Goal: Complete application form

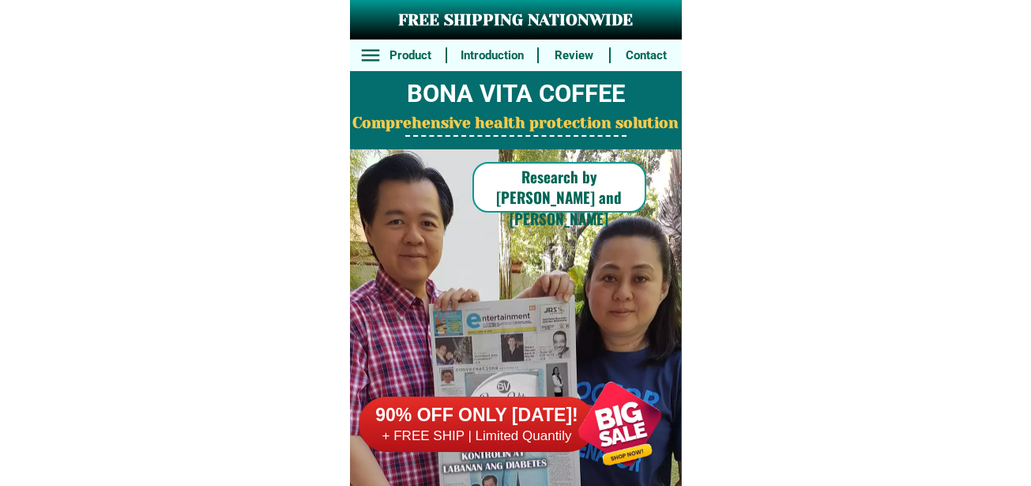
click at [612, 445] on div at bounding box center [620, 424] width 124 height 124
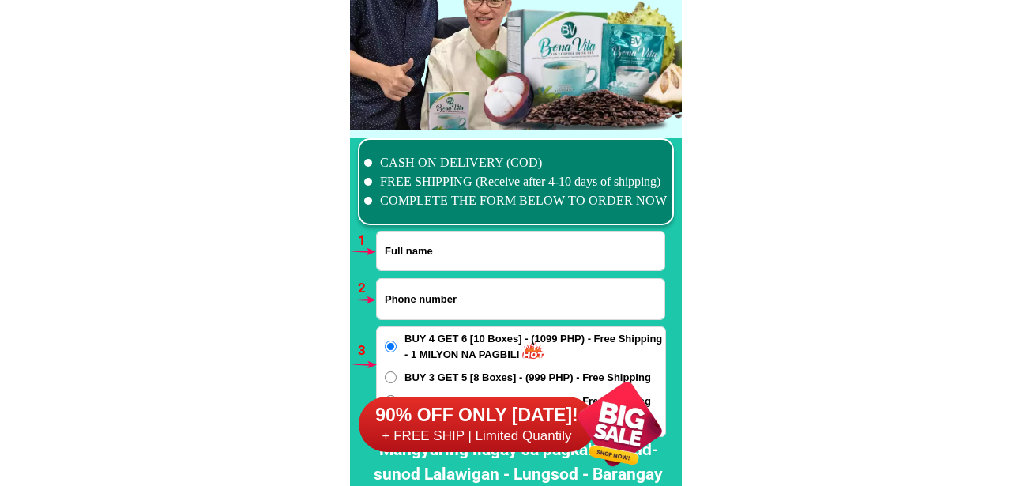
scroll to position [11620, 0]
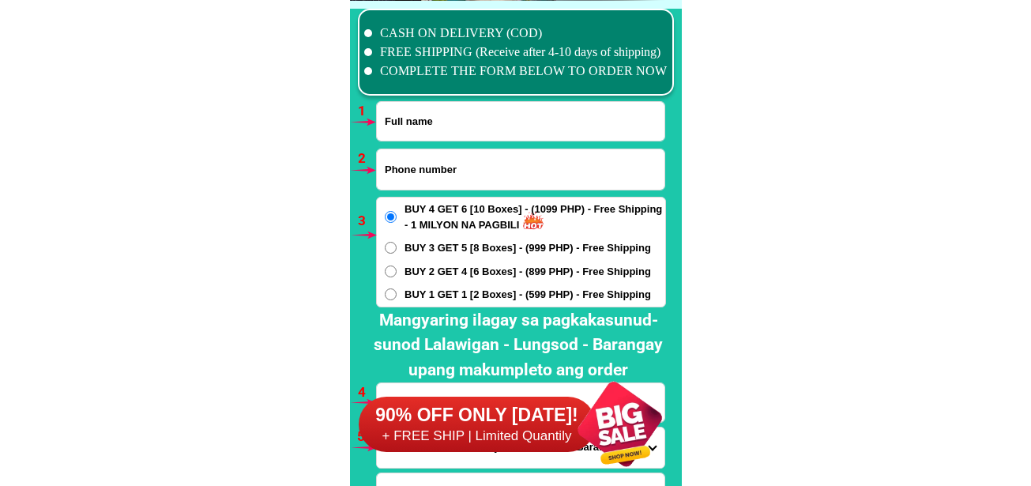
click at [439, 127] on input "Input full_name" at bounding box center [521, 121] width 288 height 39
paste input "[PERSON_NAME]"
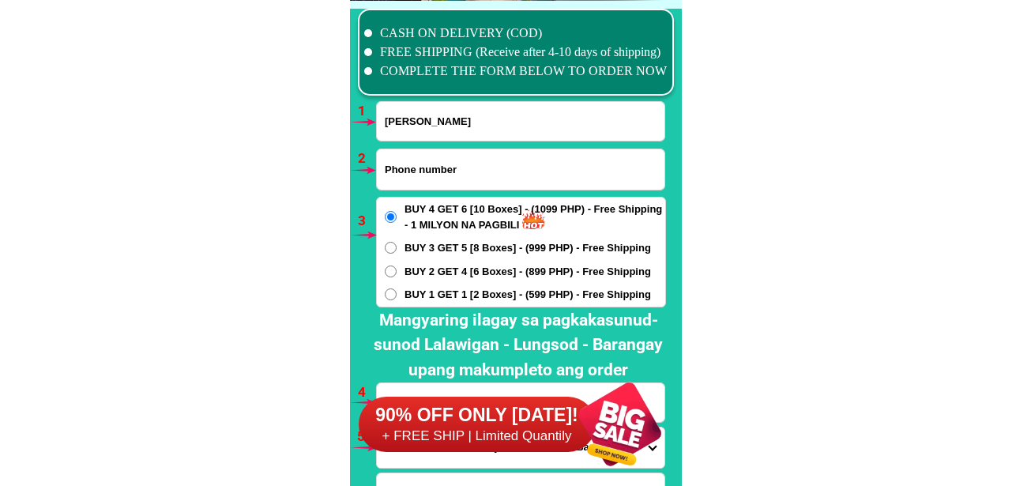
type input "[PERSON_NAME]"
click at [443, 177] on input "Input phone_number" at bounding box center [521, 169] width 288 height 40
paste input "09452673310"
type input "09452673310"
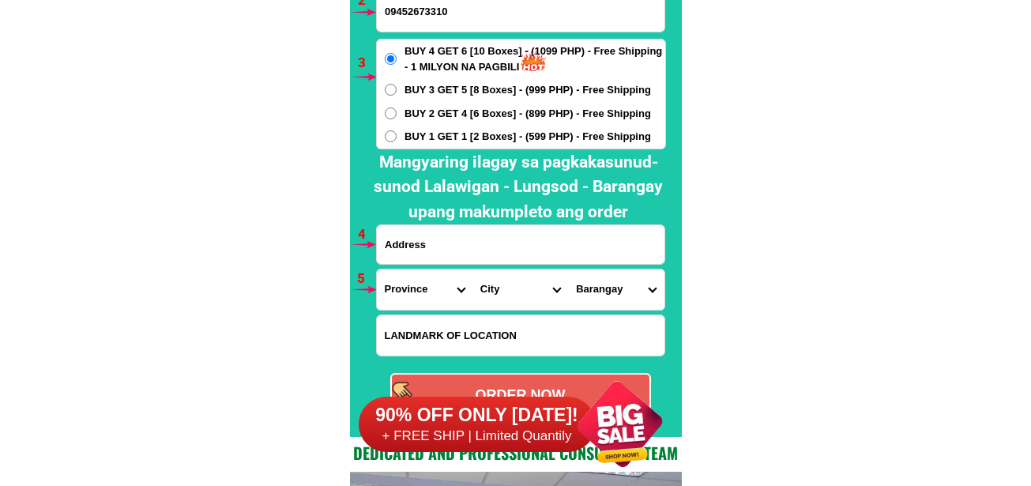
click at [442, 247] on input "Input address" at bounding box center [521, 244] width 288 height 39
paste input "black 8 lot 9 sitio melitar brangay Bahay turo.. [GEOGRAPHIC_DATA].."
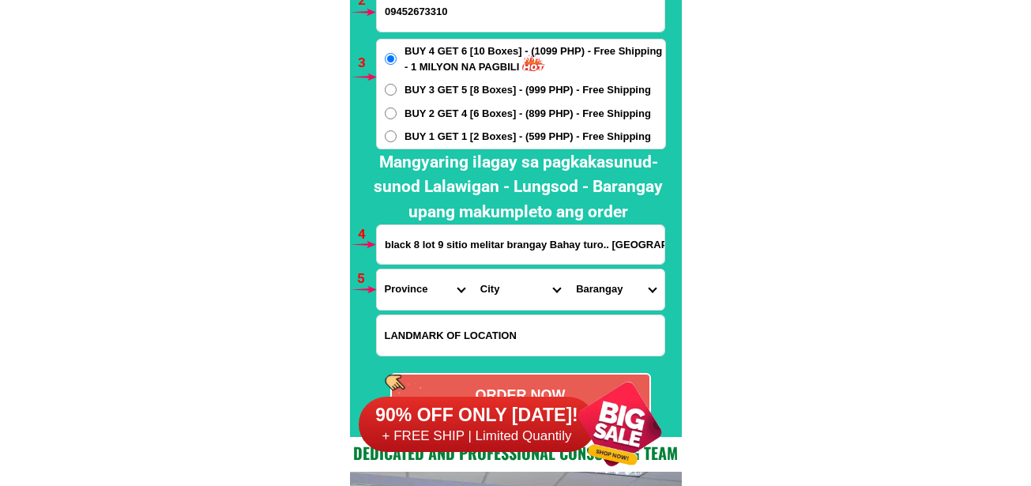
scroll to position [0, 7]
type input "black 8 lot 9 sitio melitar brangay Bahay turo.. [GEOGRAPHIC_DATA].."
click at [403, 291] on select "Province [GEOGRAPHIC_DATA] [GEOGRAPHIC_DATA][PERSON_NAME][GEOGRAPHIC_DATA][GEOG…" at bounding box center [425, 289] width 96 height 40
click at [424, 294] on select "Province [GEOGRAPHIC_DATA] [GEOGRAPHIC_DATA][PERSON_NAME][GEOGRAPHIC_DATA][GEOG…" at bounding box center [425, 289] width 96 height 40
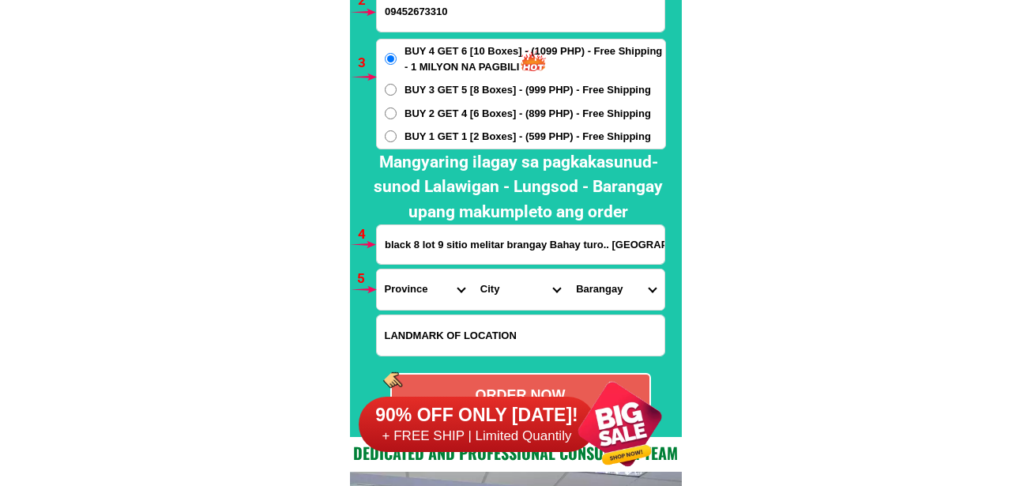
select select "63_219"
click at [377, 269] on select "Province [GEOGRAPHIC_DATA] [GEOGRAPHIC_DATA][PERSON_NAME][GEOGRAPHIC_DATA][GEOG…" at bounding box center [425, 289] width 96 height 40
click at [494, 288] on select "City [GEOGRAPHIC_DATA] [GEOGRAPHIC_DATA] [GEOGRAPHIC_DATA] [GEOGRAPHIC_DATA]-ci…" at bounding box center [521, 289] width 96 height 40
select select "63_2194070"
click at [473, 269] on select "City [GEOGRAPHIC_DATA] [GEOGRAPHIC_DATA] [GEOGRAPHIC_DATA] [GEOGRAPHIC_DATA]-ci…" at bounding box center [521, 289] width 96 height 40
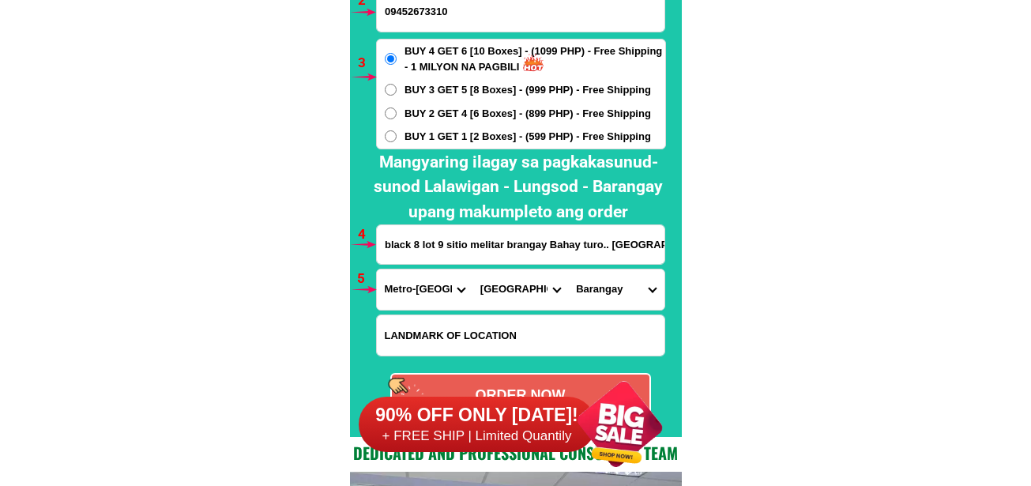
click at [604, 284] on select "Barangay [PERSON_NAME] [PERSON_NAME] Bagbag Bago bantay Bagong lipunan ng crame…" at bounding box center [616, 289] width 96 height 40
select select "63_21940705102"
click at [568, 269] on select "Barangay [PERSON_NAME] [PERSON_NAME] Bagbag Bago bantay Bagong lipunan ng crame…" at bounding box center [616, 289] width 96 height 40
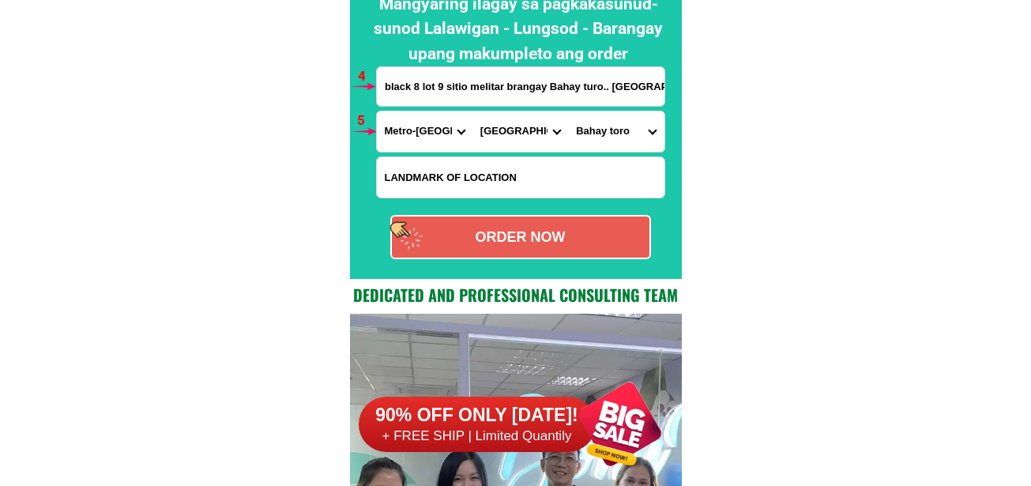
click at [556, 250] on div "ORDER NOW" at bounding box center [520, 237] width 261 height 44
type input "09452673310"
radio input "true"
